Goal: Task Accomplishment & Management: Use online tool/utility

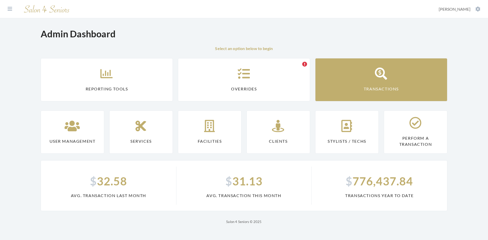
click at [339, 92] on link "Transactions" at bounding box center [381, 79] width 132 height 43
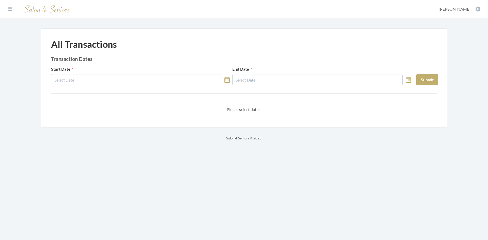
click at [225, 80] on icon at bounding box center [226, 80] width 5 height 6
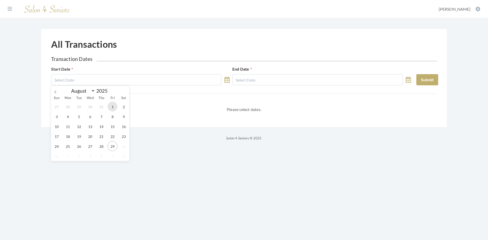
click at [112, 106] on span "1" at bounding box center [113, 107] width 10 height 10
type input "[DATE]"
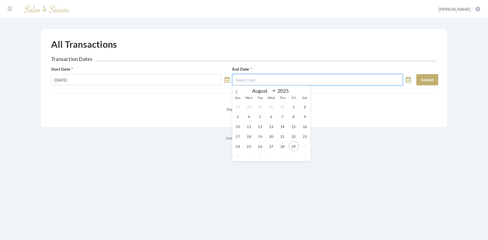
click at [251, 79] on input "text" at bounding box center [317, 79] width 170 height 11
click at [292, 147] on span "29" at bounding box center [294, 146] width 10 height 10
type input "[DATE]"
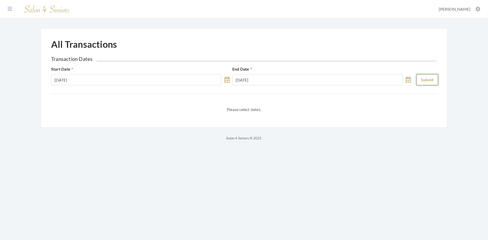
click at [419, 80] on button "Submit" at bounding box center [427, 79] width 22 height 11
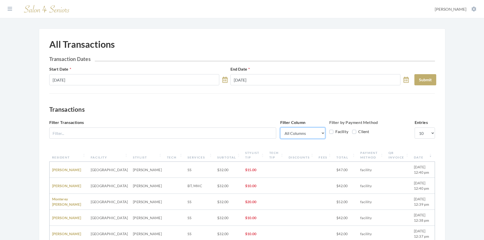
click at [322, 133] on select "All Columns Resident Facility Stylist Tech Services Subtotal Stylist Tip Tech T…" at bounding box center [302, 133] width 45 height 11
select select "1"
click at [280, 128] on select "All Columns Resident Facility Stylist Tech Services Subtotal Stylist Tip Tech T…" at bounding box center [302, 133] width 45 height 11
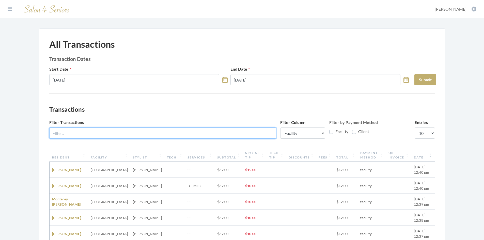
click at [243, 136] on input "Filter Transactions" at bounding box center [162, 133] width 227 height 11
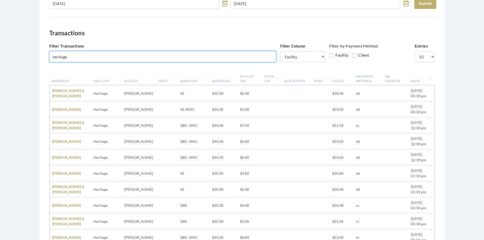
scroll to position [76, 0]
type input "heritage"
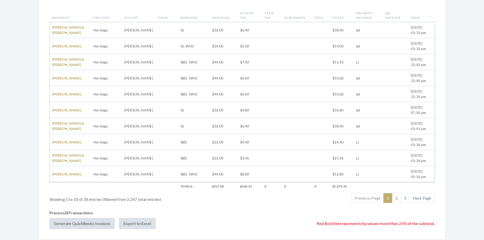
scroll to position [161, 0]
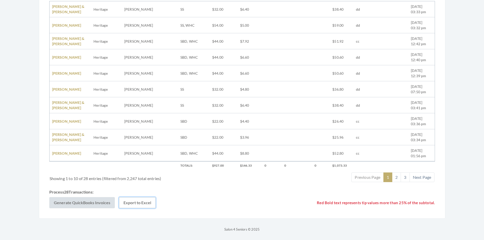
click at [142, 203] on button "Export to Excel" at bounding box center [137, 202] width 37 height 11
